Goal: Task Accomplishment & Management: Manage account settings

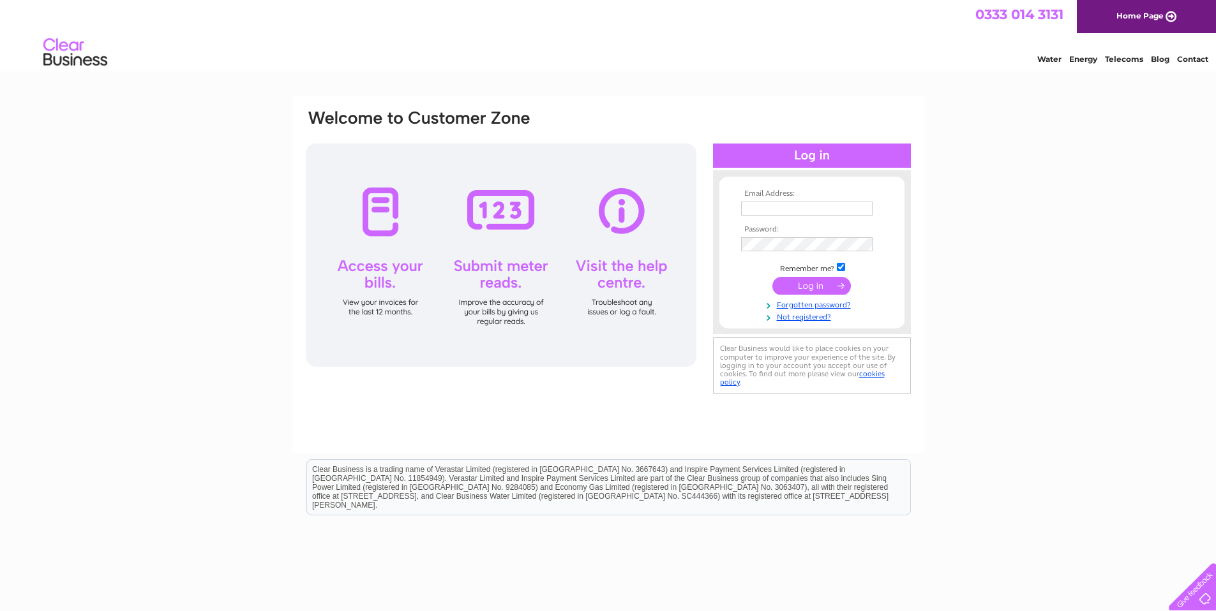
click at [772, 205] on input "text" at bounding box center [806, 209] width 131 height 14
type input "rob@machinesandtools.co.uk"
click at [772, 278] on input "submit" at bounding box center [811, 287] width 78 height 18
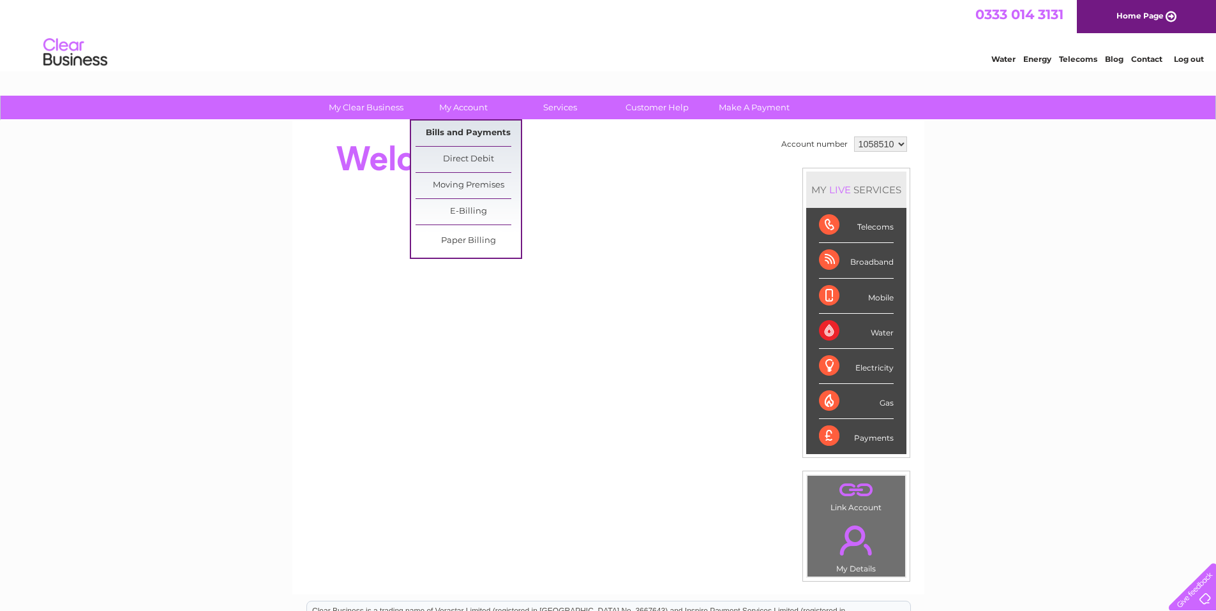
click at [454, 130] on link "Bills and Payments" at bounding box center [467, 134] width 105 height 26
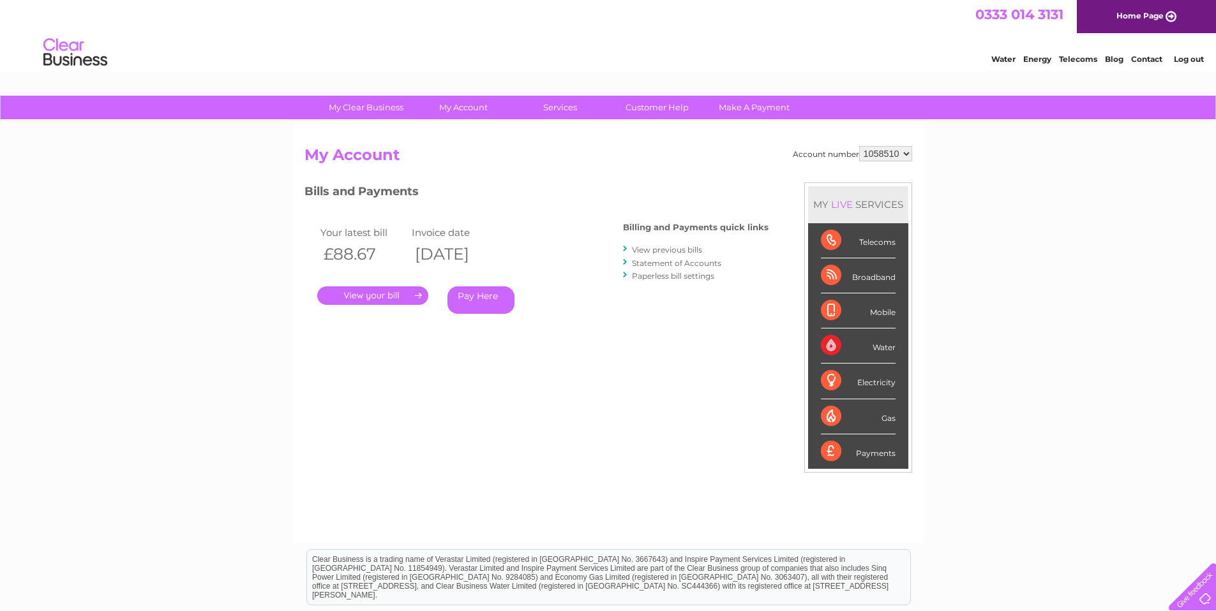
click at [375, 292] on link "." at bounding box center [372, 295] width 111 height 19
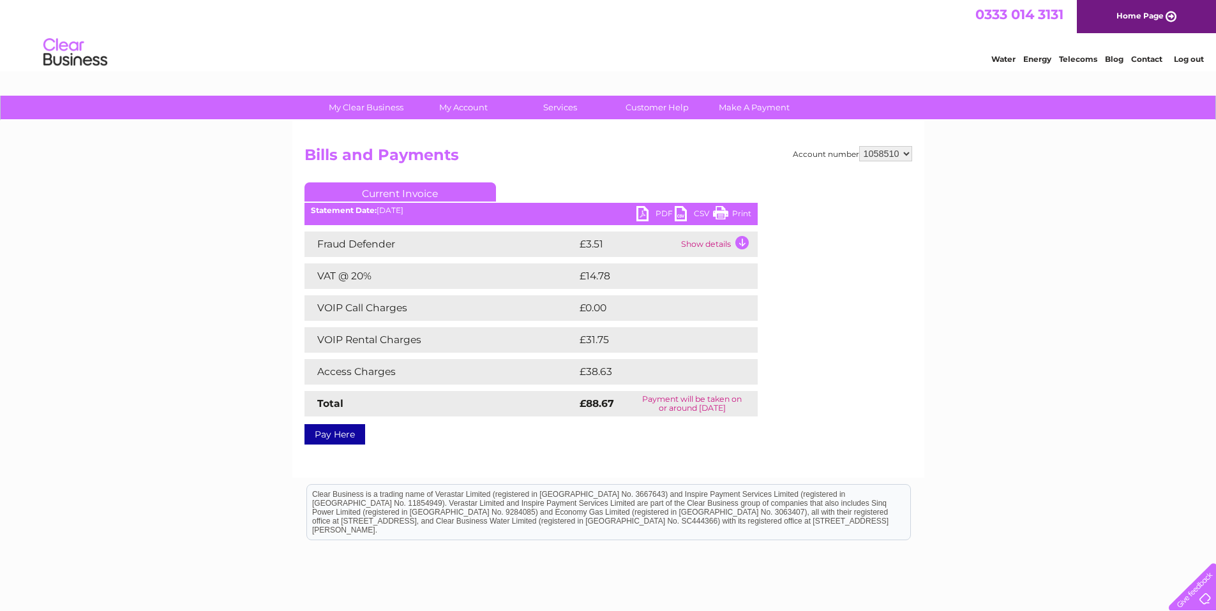
click at [655, 211] on link "PDF" at bounding box center [655, 215] width 38 height 19
